Goal: Information Seeking & Learning: Learn about a topic

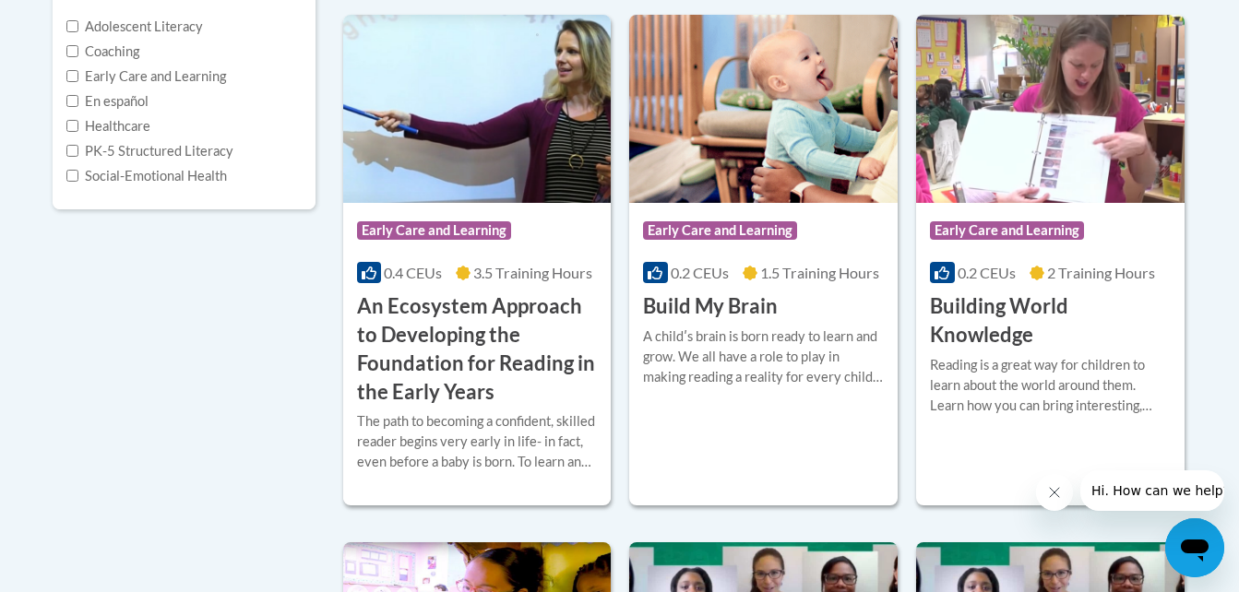
scroll to position [472, 0]
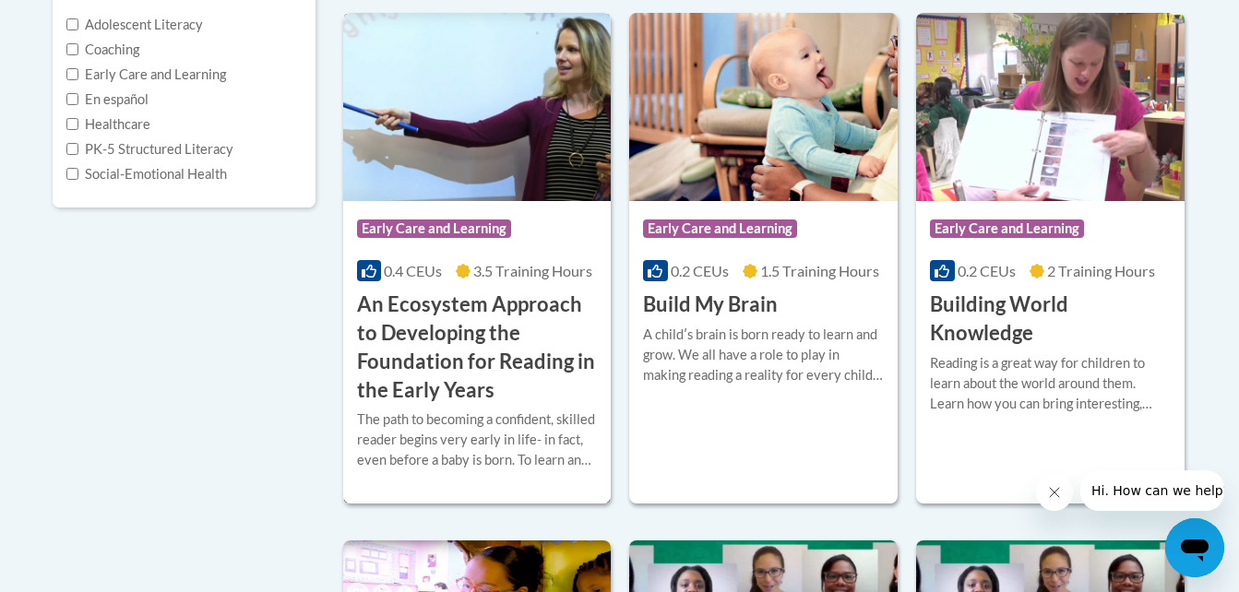
drag, startPoint x: 0, startPoint y: 0, endPoint x: 444, endPoint y: 379, distance: 583.7
click at [444, 379] on h3 "An Ecosystem Approach to Developing the Foundation for Reading in the Early Yea…" at bounding box center [477, 347] width 241 height 113
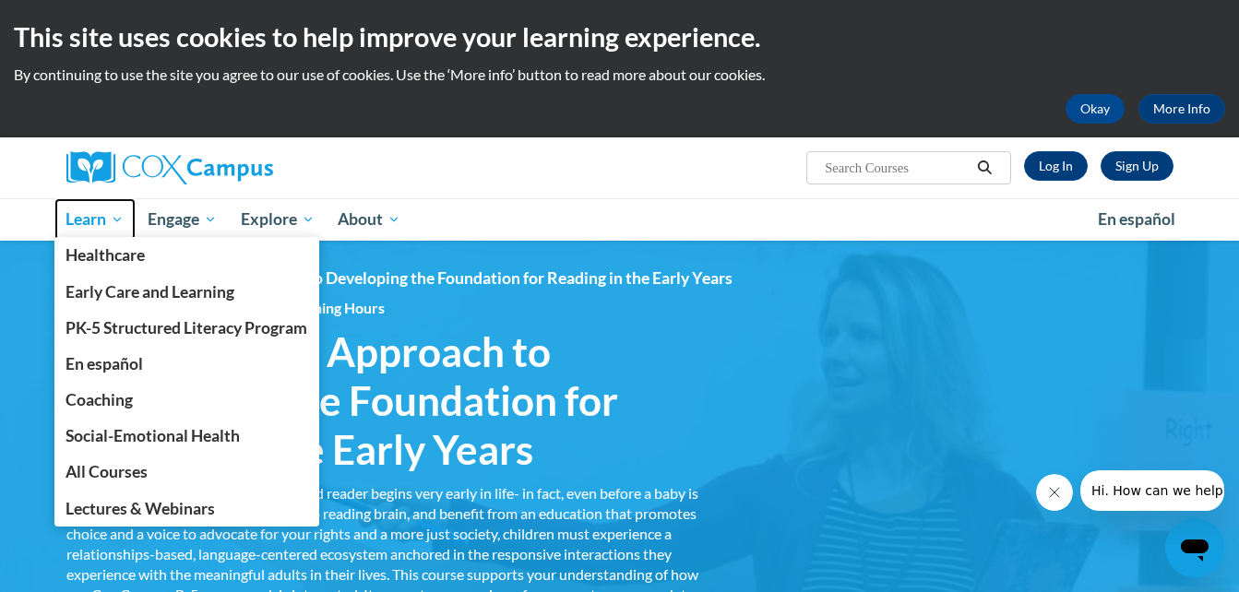
click at [99, 214] on span "Learn" at bounding box center [95, 220] width 58 height 22
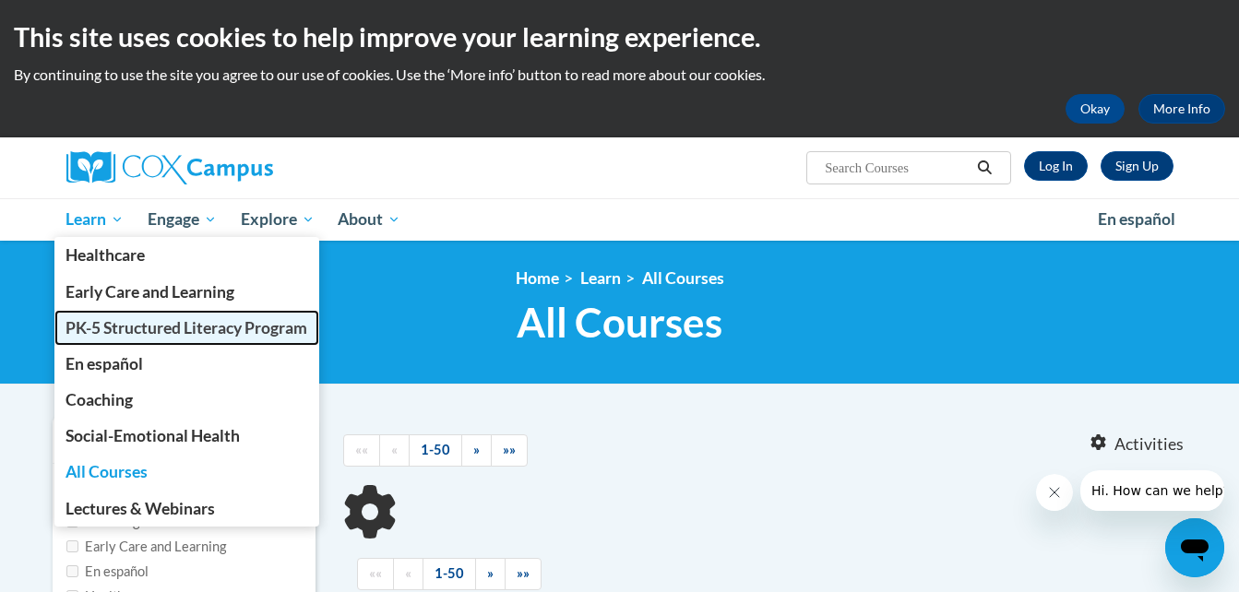
click at [102, 327] on span "PK-5 Structured Literacy Program" at bounding box center [187, 327] width 242 height 19
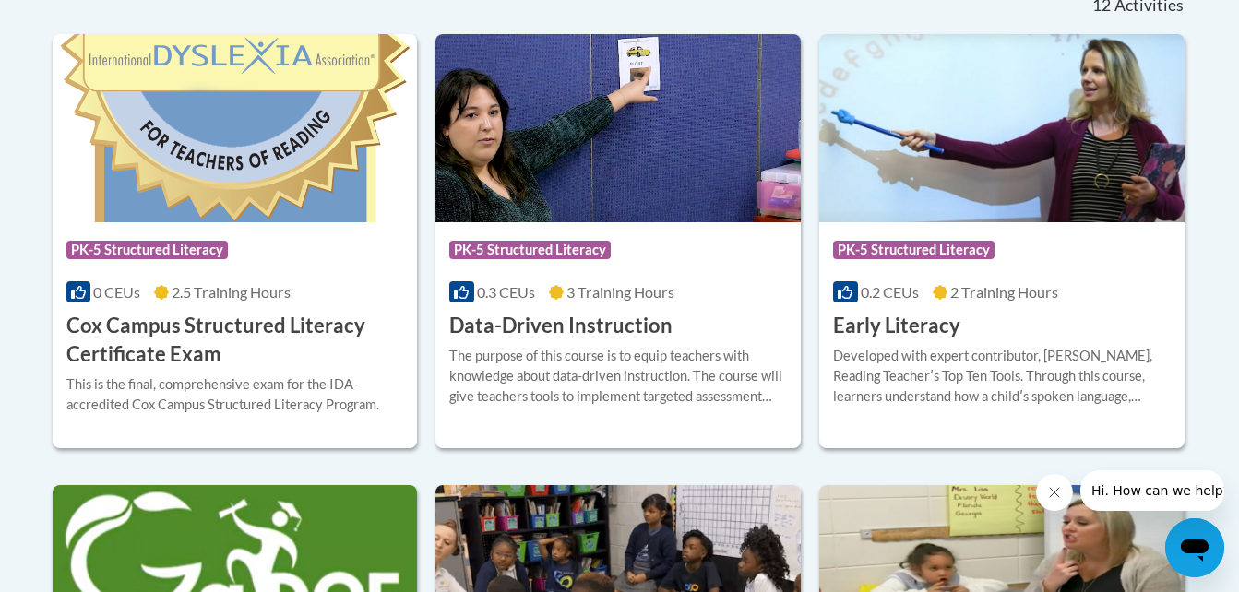
scroll to position [809, 0]
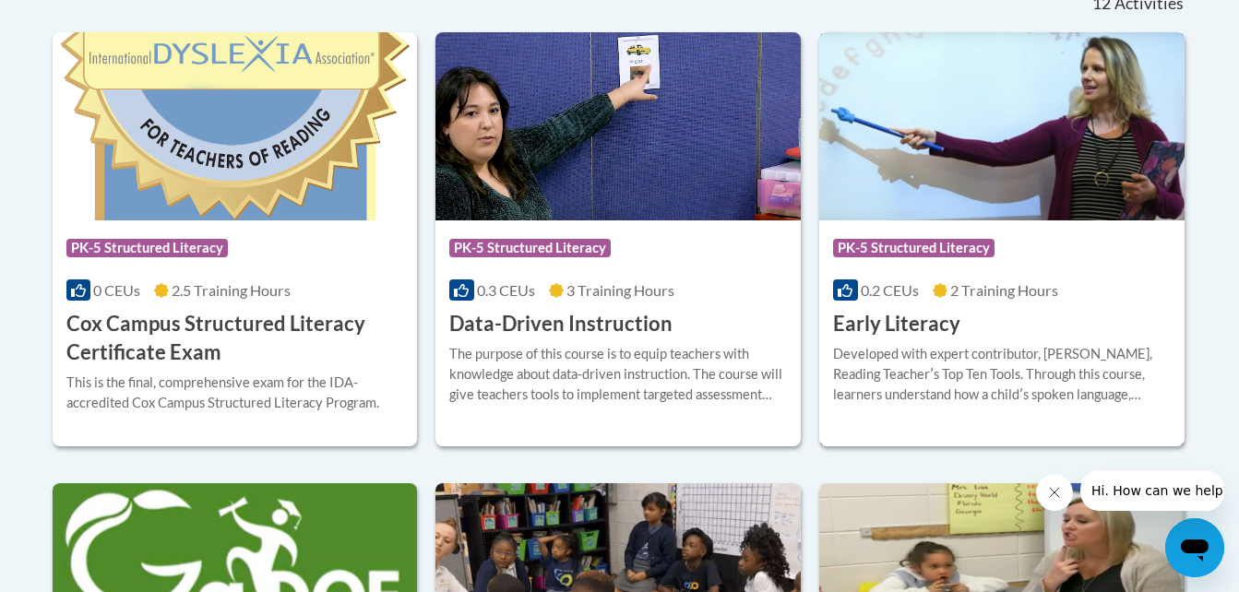
click at [986, 322] on div "Course Category: PK-5 Structured Literacy 0.2 CEUs 2 Training Hours COURSE Earl…" at bounding box center [1001, 280] width 365 height 118
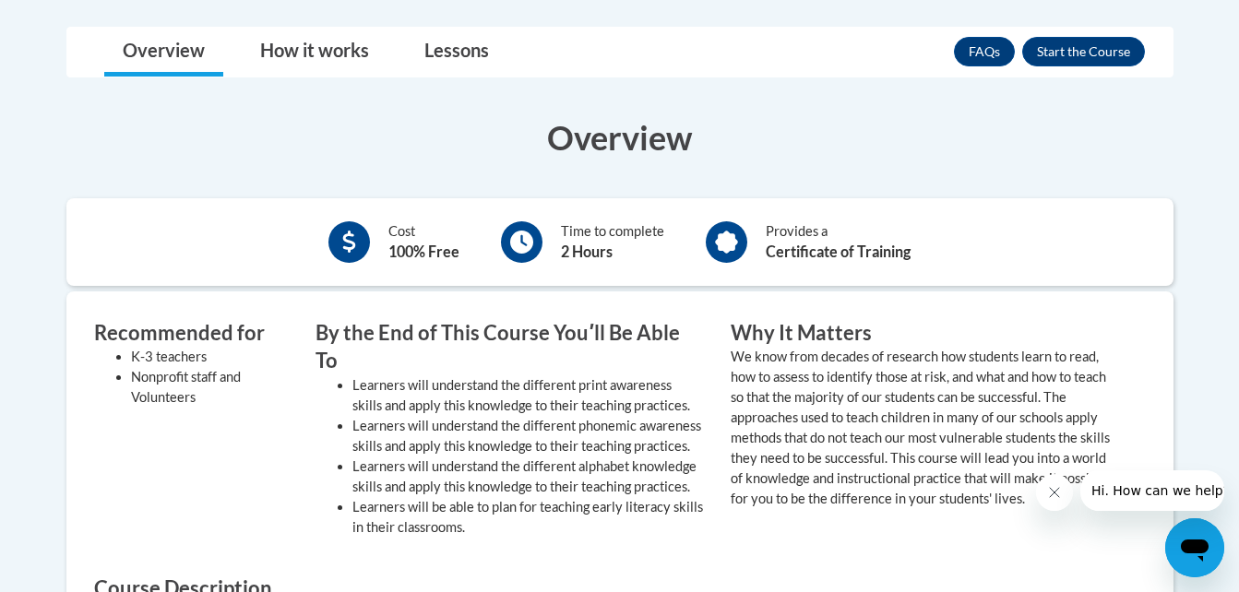
scroll to position [526, 0]
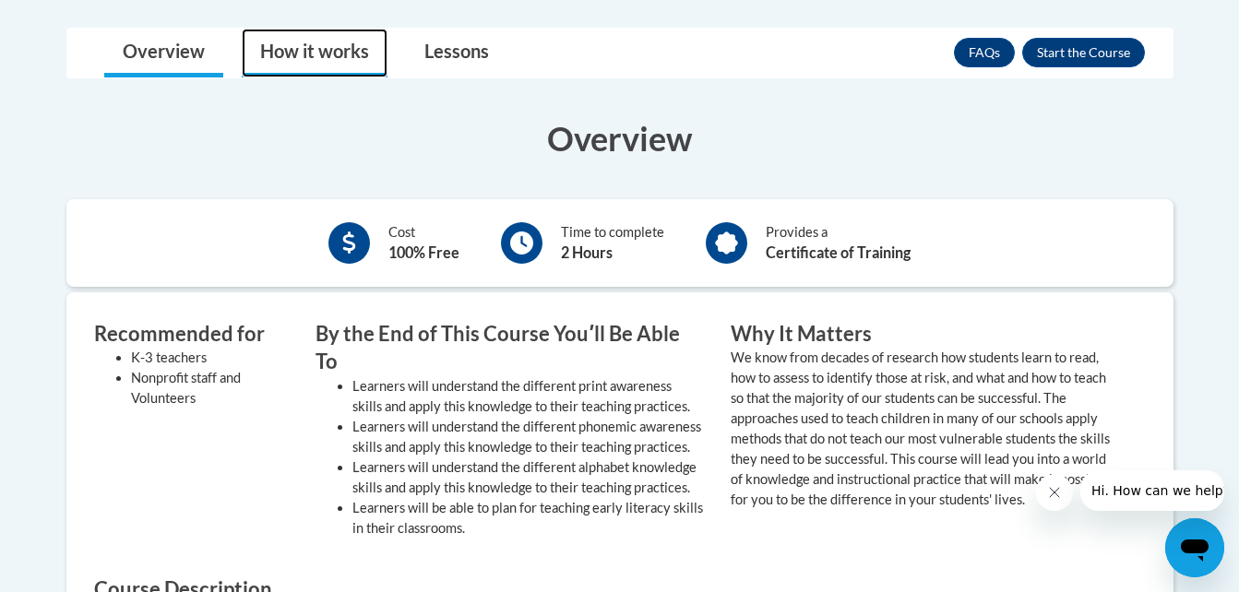
click at [327, 62] on link "How it works" at bounding box center [315, 53] width 146 height 49
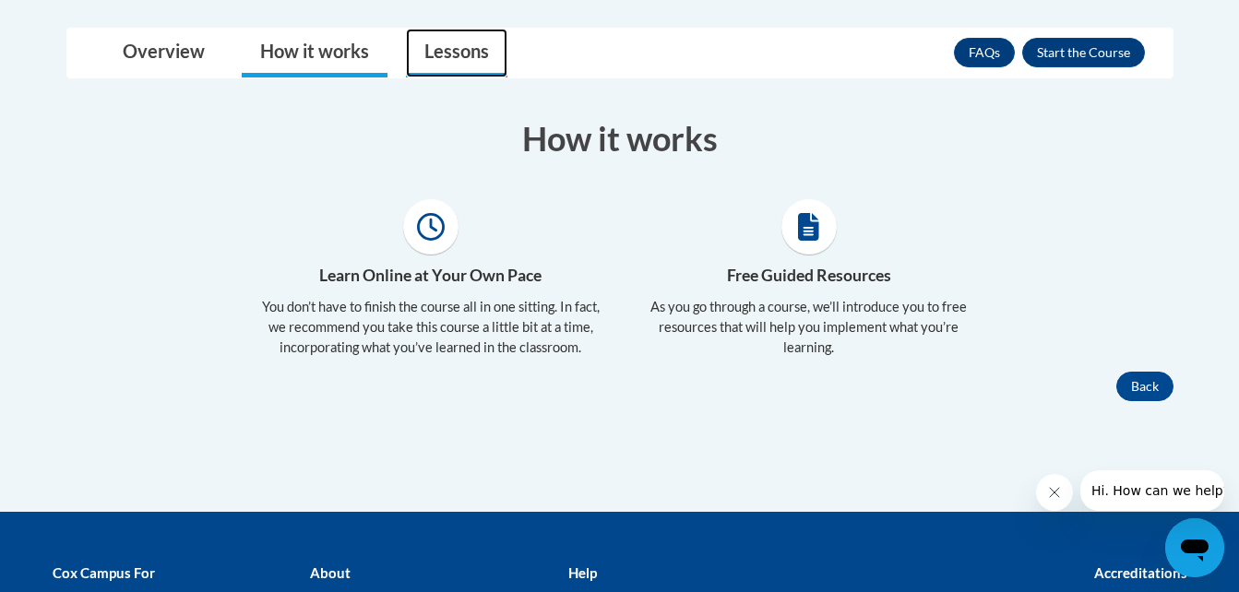
click at [439, 52] on link "Lessons" at bounding box center [456, 53] width 101 height 49
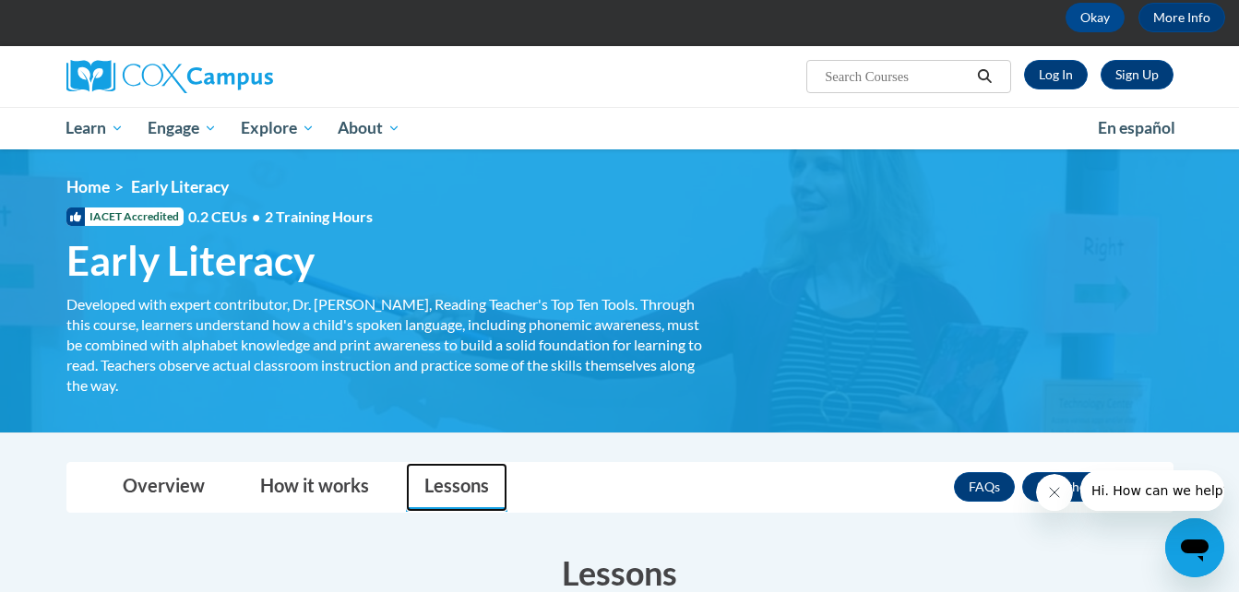
scroll to position [90, 0]
